Goal: Information Seeking & Learning: Learn about a topic

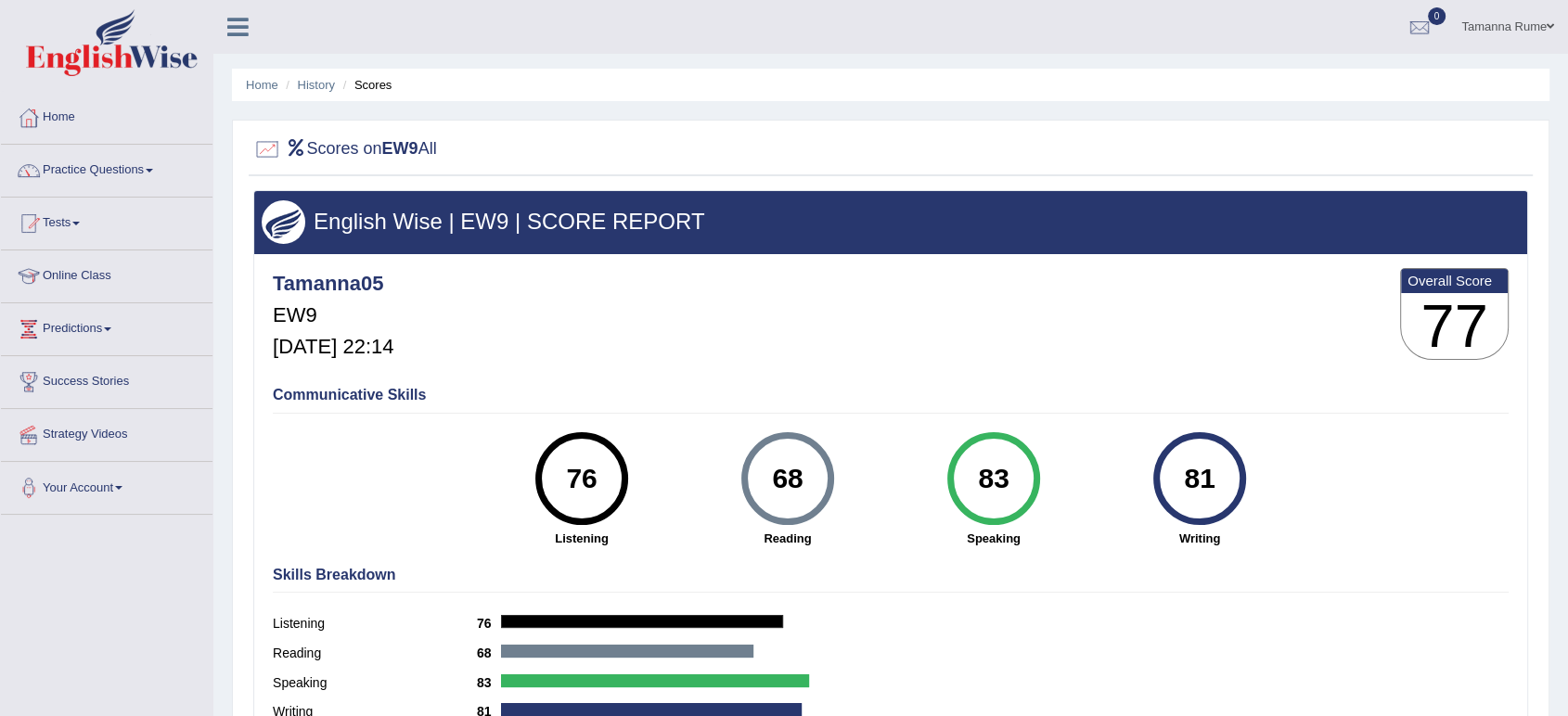
click at [67, 122] on link "Home" at bounding box center [107, 115] width 211 height 47
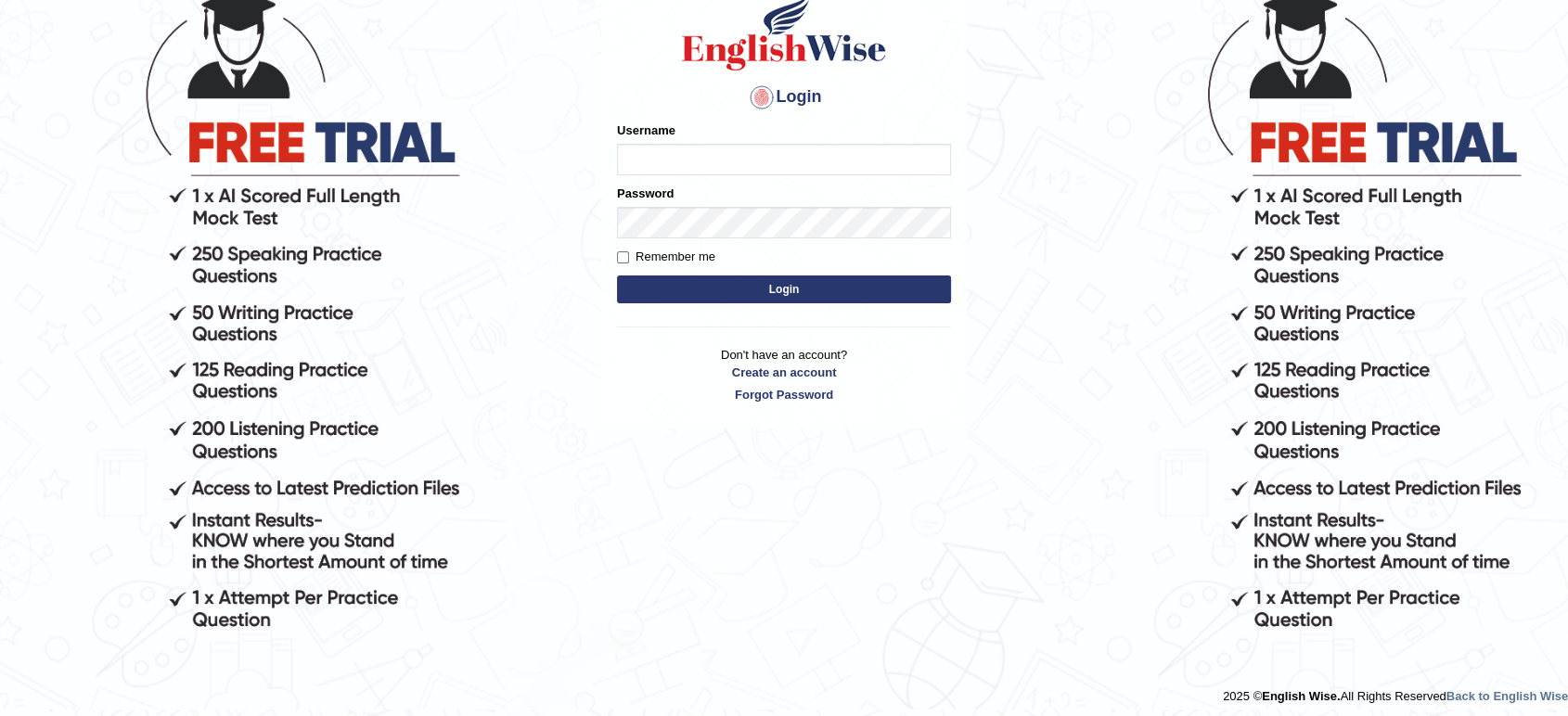
scroll to position [178, 0]
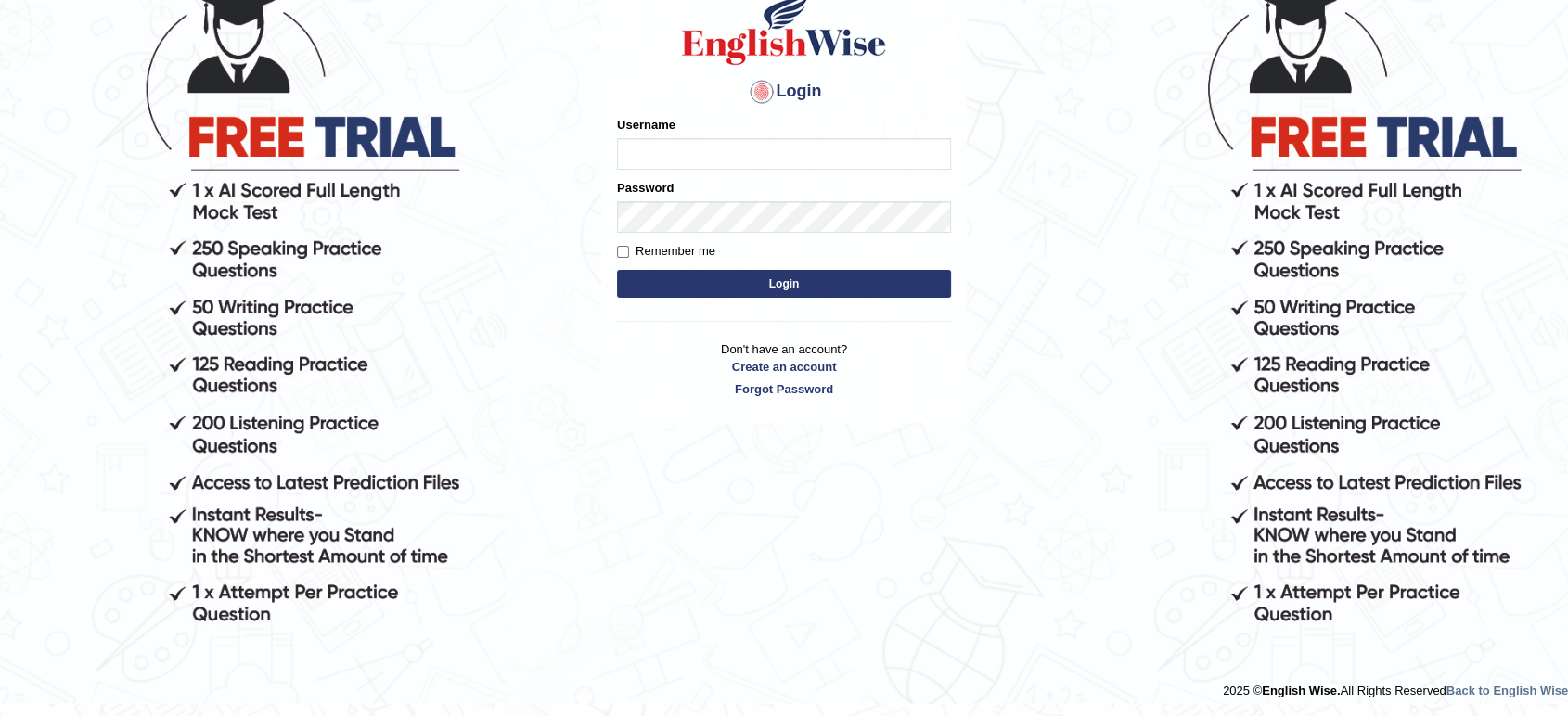
type input "Tamanna05"
click at [647, 284] on button "Login" at bounding box center [784, 284] width 334 height 28
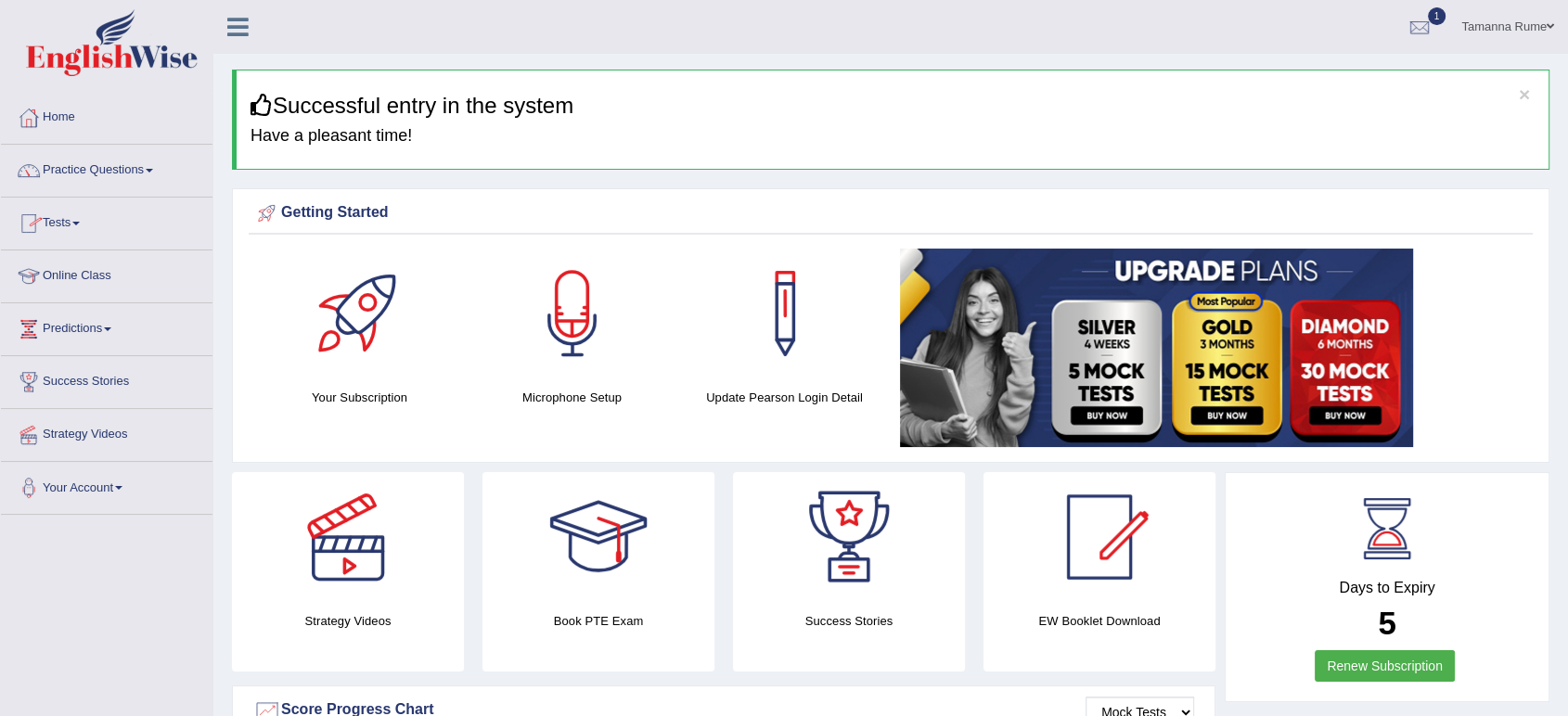
click at [68, 273] on link "Online Class" at bounding box center [107, 273] width 211 height 47
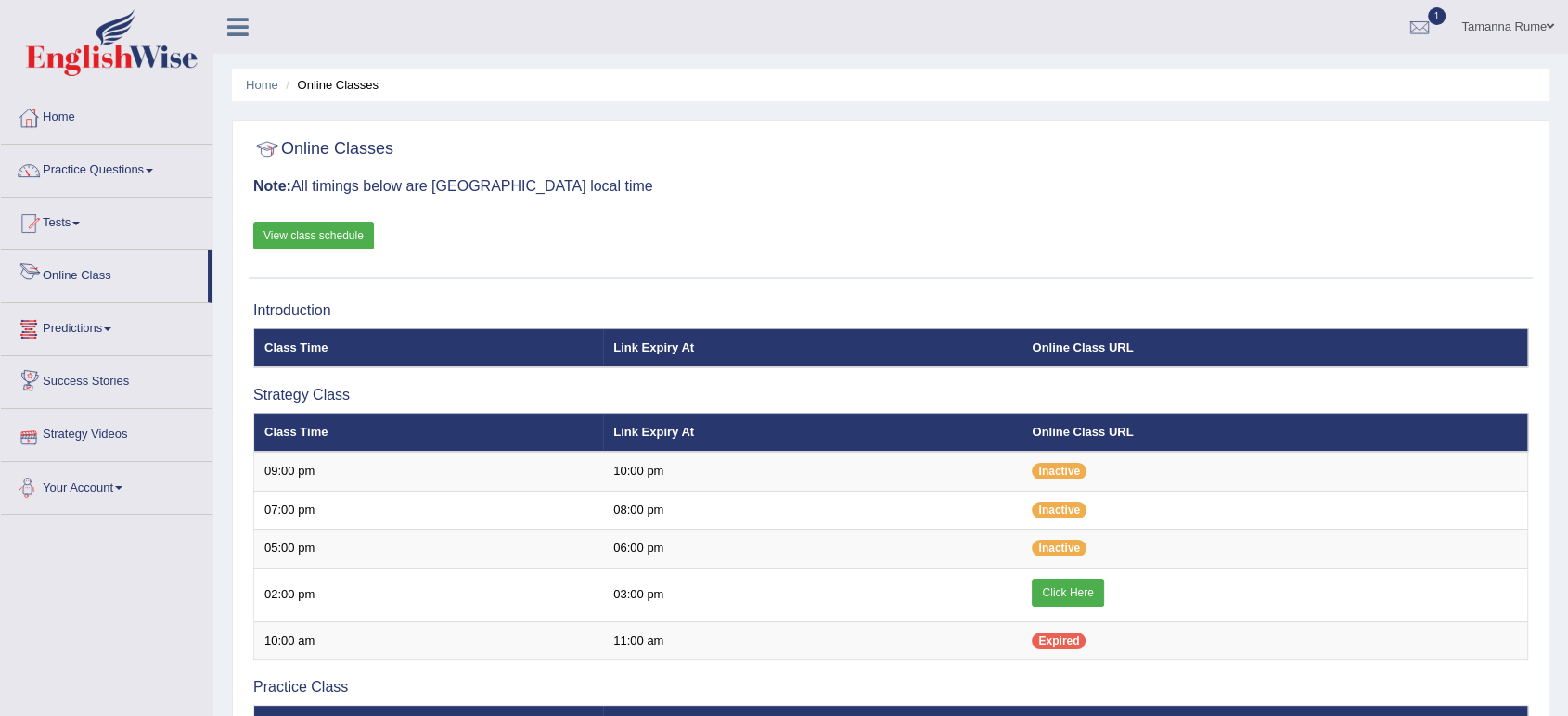
click at [291, 229] on link "View class schedule" at bounding box center [313, 235] width 120 height 28
